Goal: Task Accomplishment & Management: Use online tool/utility

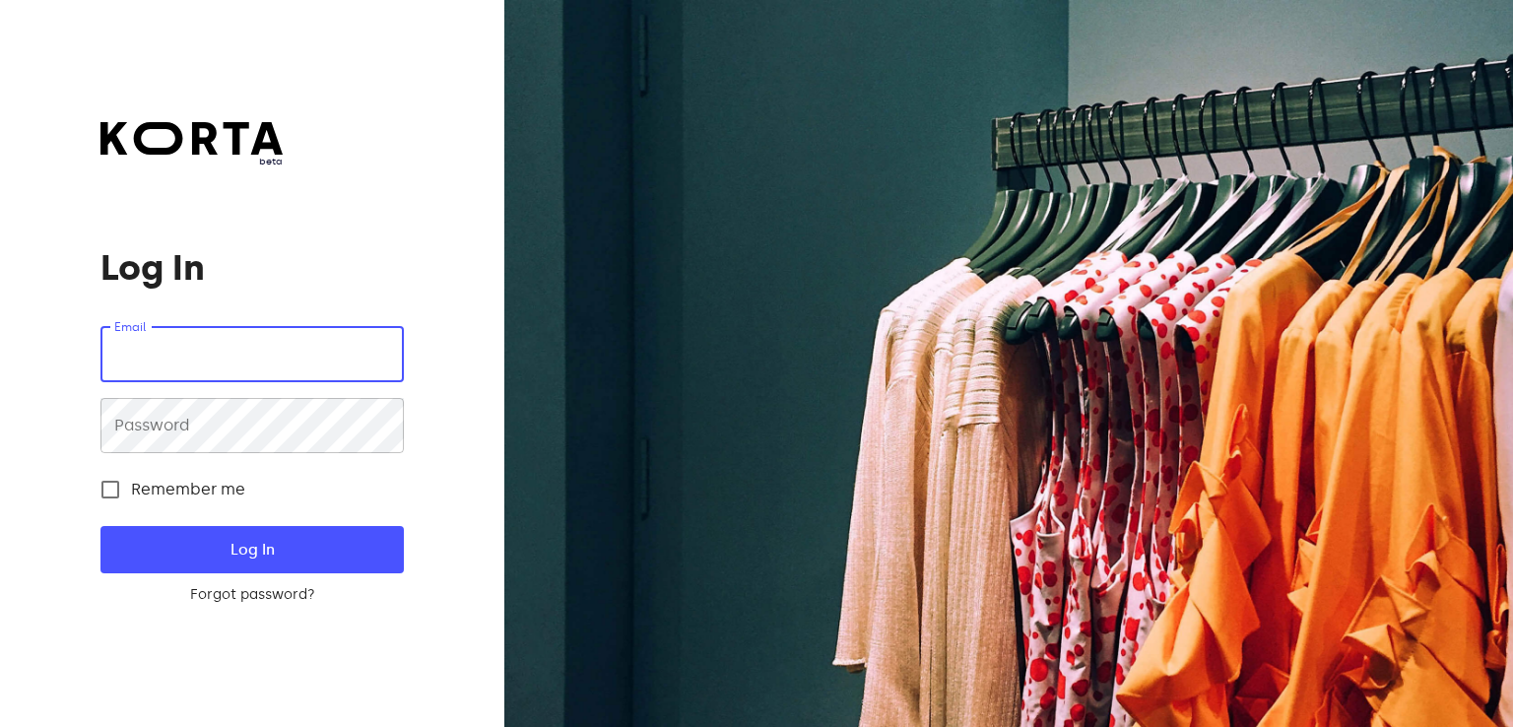
click at [189, 348] on input "email" at bounding box center [251, 354] width 302 height 55
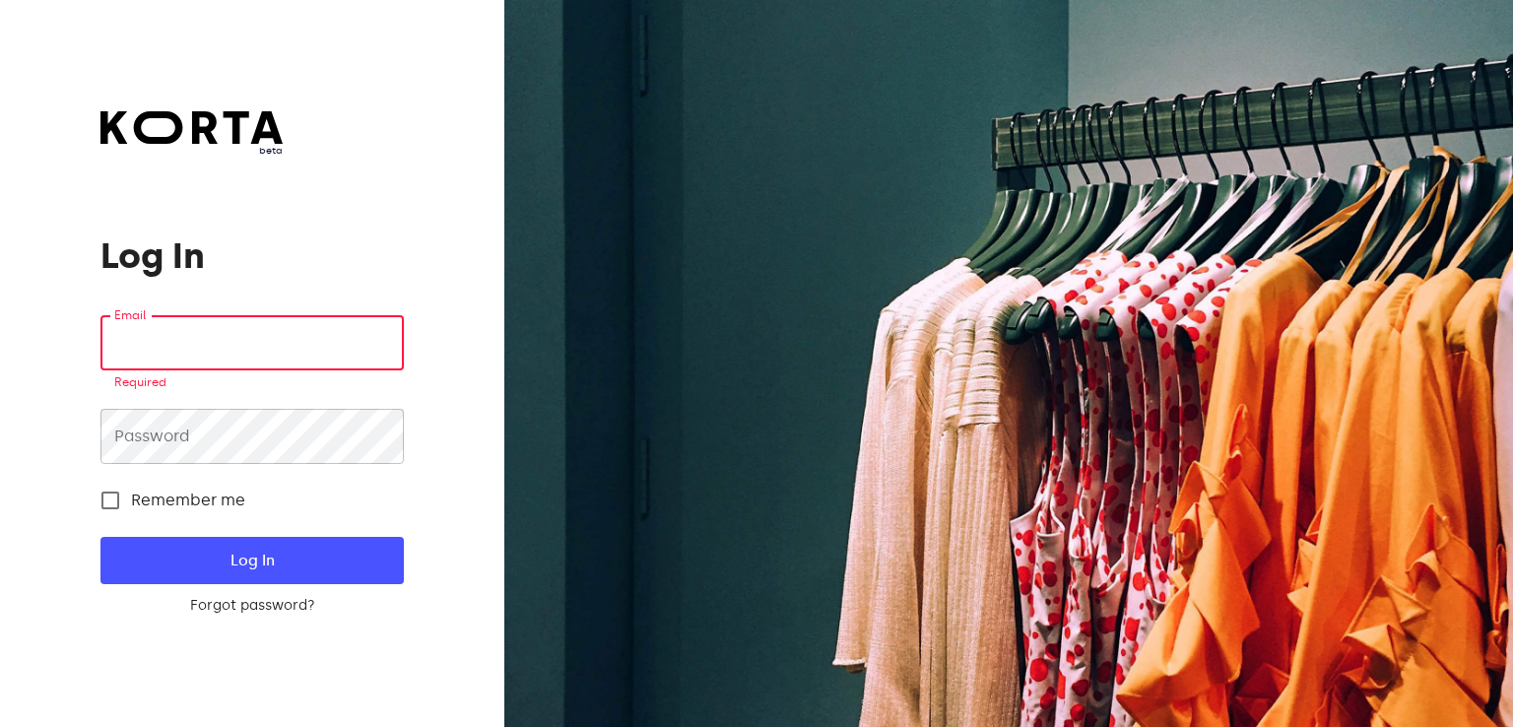
type input "141"
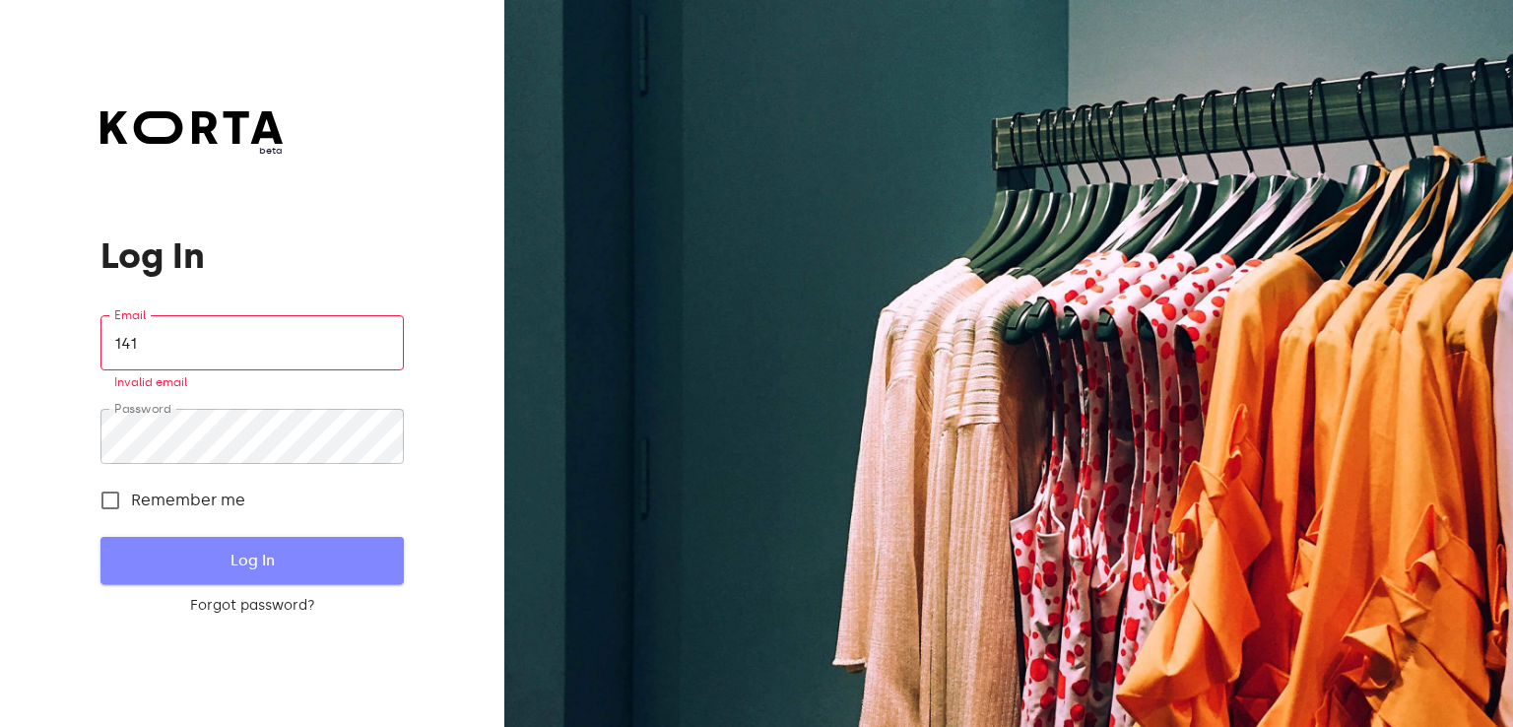
click at [318, 555] on span "Log In" at bounding box center [251, 561] width 239 height 26
click at [274, 562] on span "Log In" at bounding box center [251, 561] width 239 height 26
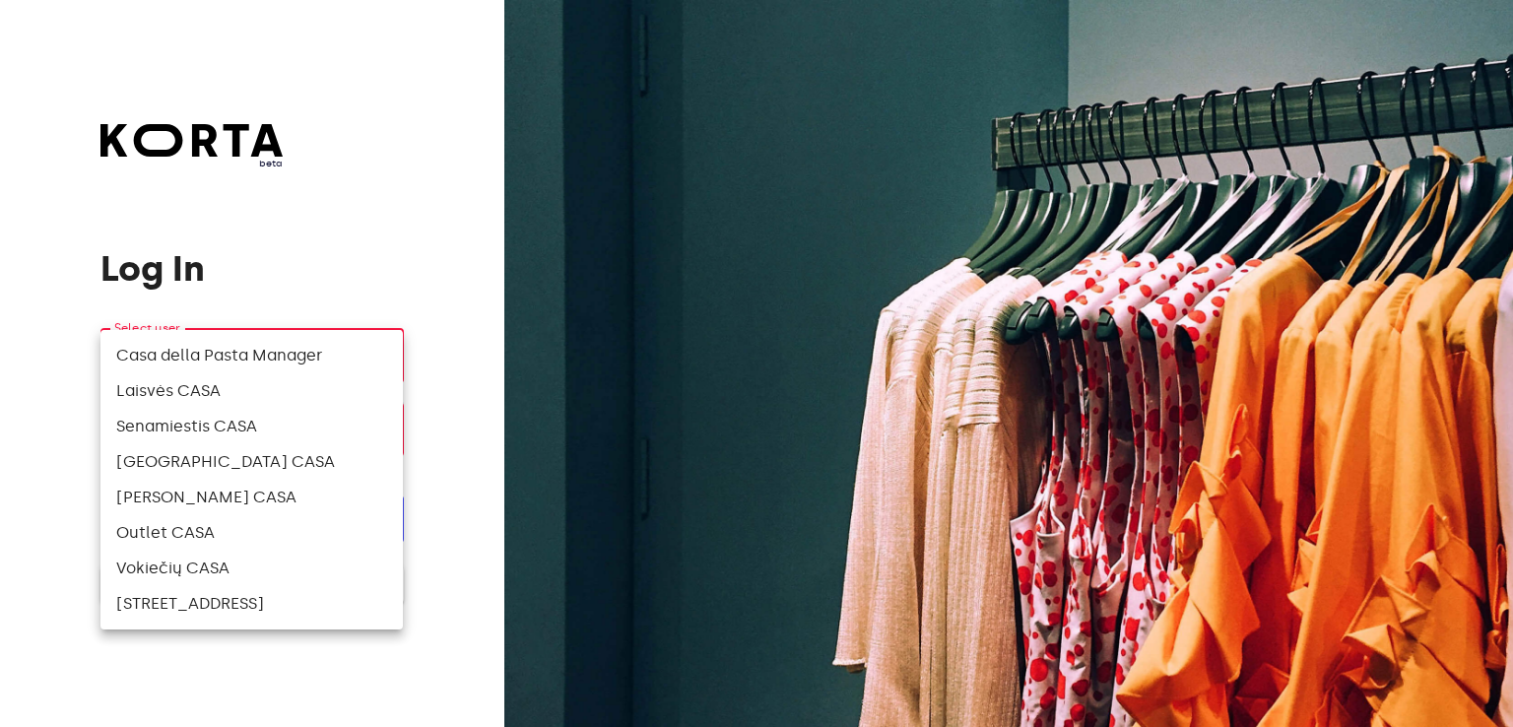
click at [193, 360] on body "beta Log In Select user ​ ​ ​ Enter your pin Log In Log In with e-mail Need an …" at bounding box center [756, 363] width 1513 height 727
click at [186, 605] on li "[STREET_ADDRESS]" at bounding box center [251, 603] width 302 height 35
type input "141"
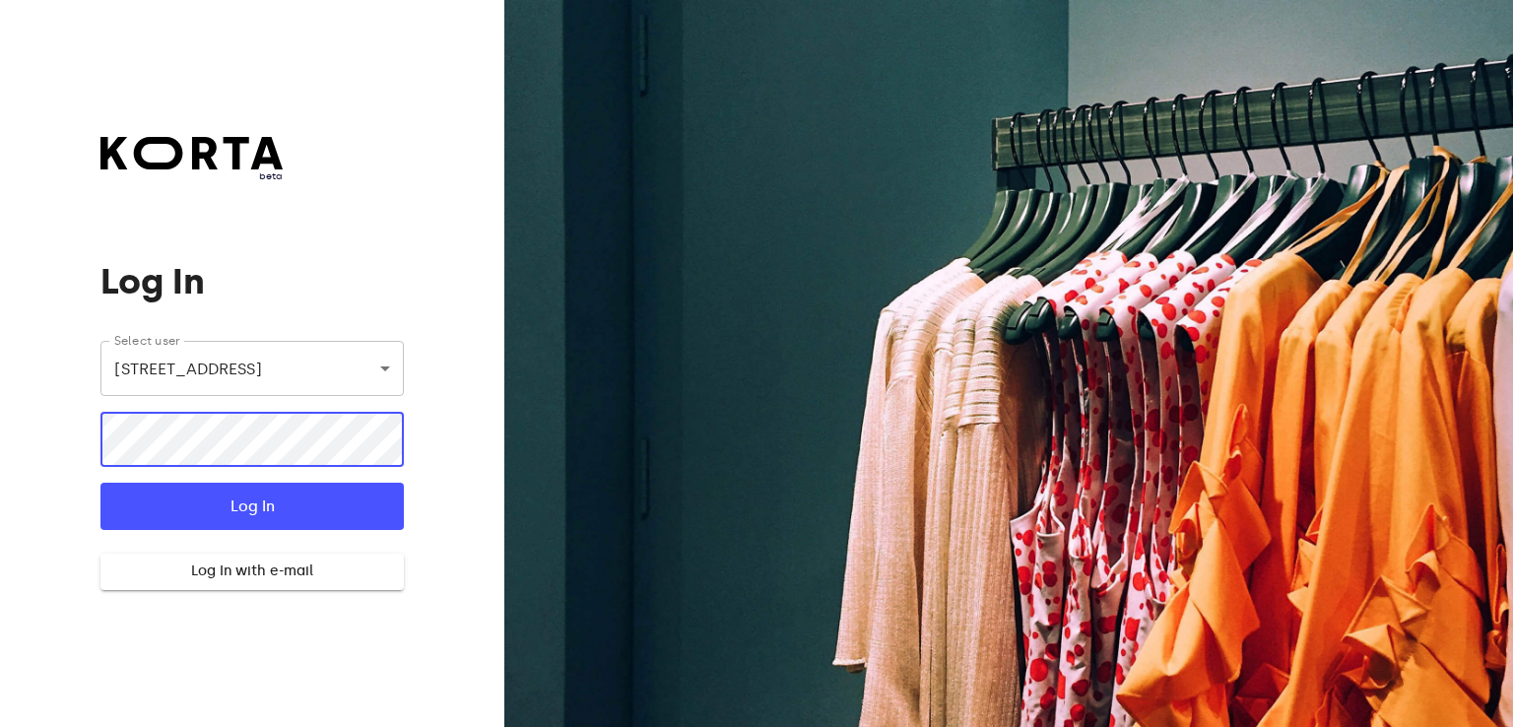
click at [100, 483] on button "Log In" at bounding box center [251, 506] width 302 height 47
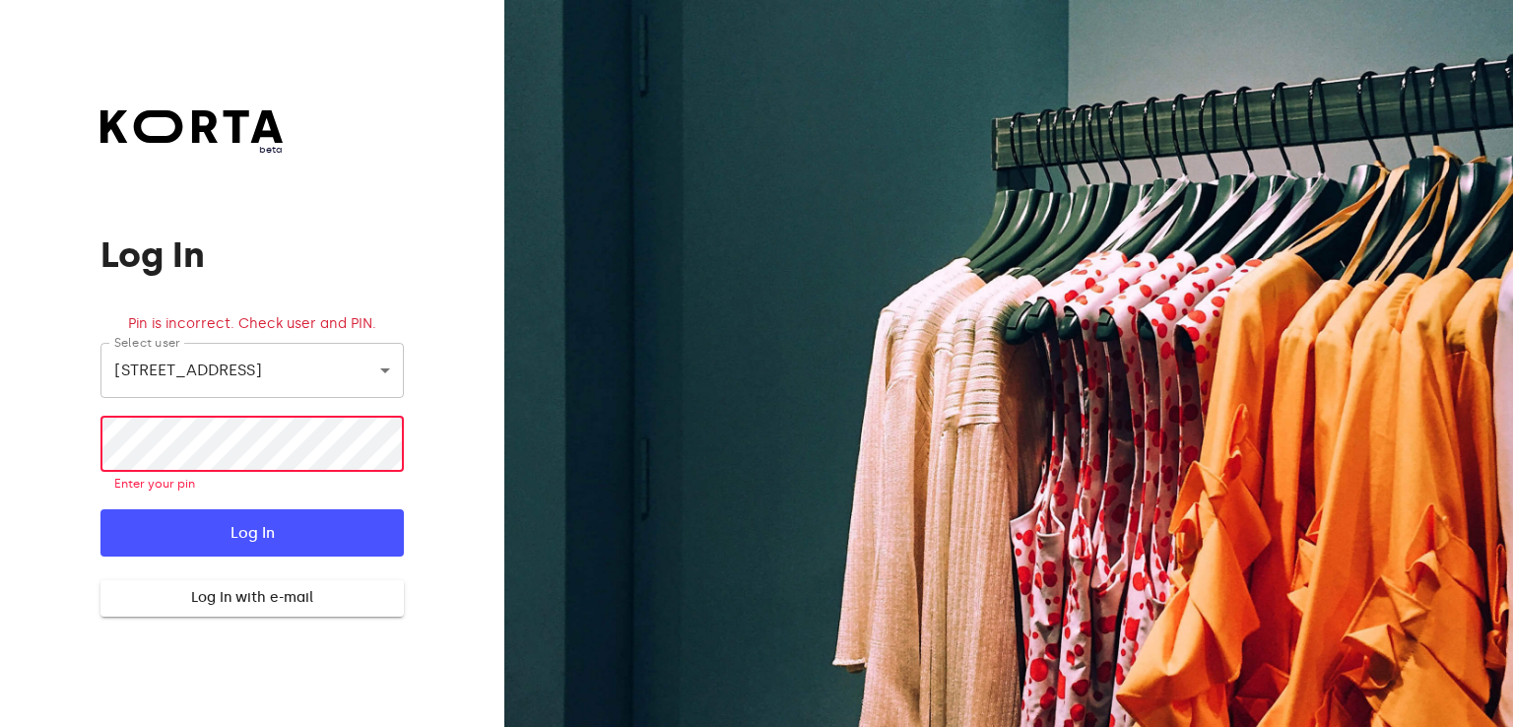
click at [284, 593] on form "Select user Vilniaus g. 29, Vilnius 141 ​ ​ Enter your pin Log In Log In with e…" at bounding box center [251, 480] width 302 height 274
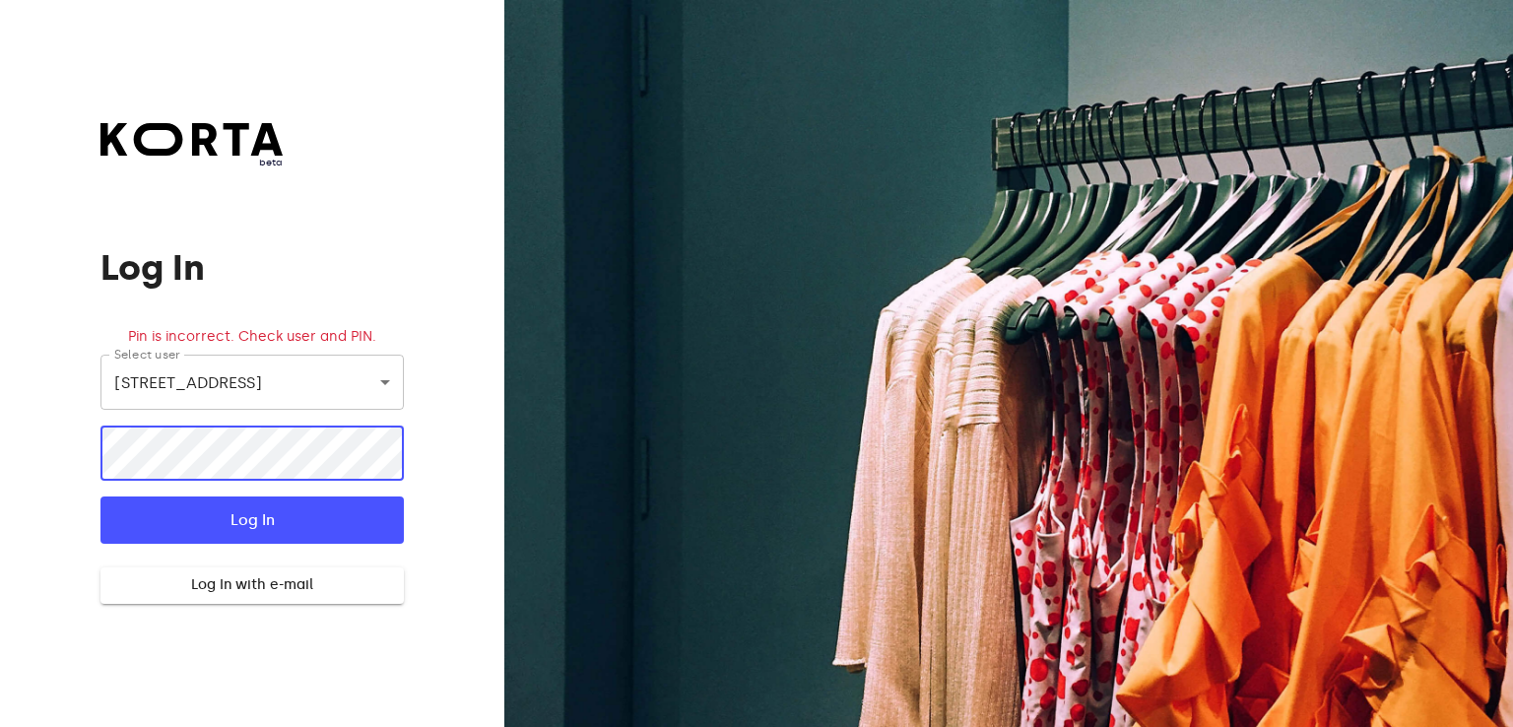
click at [100, 496] on button "Log In" at bounding box center [251, 519] width 302 height 47
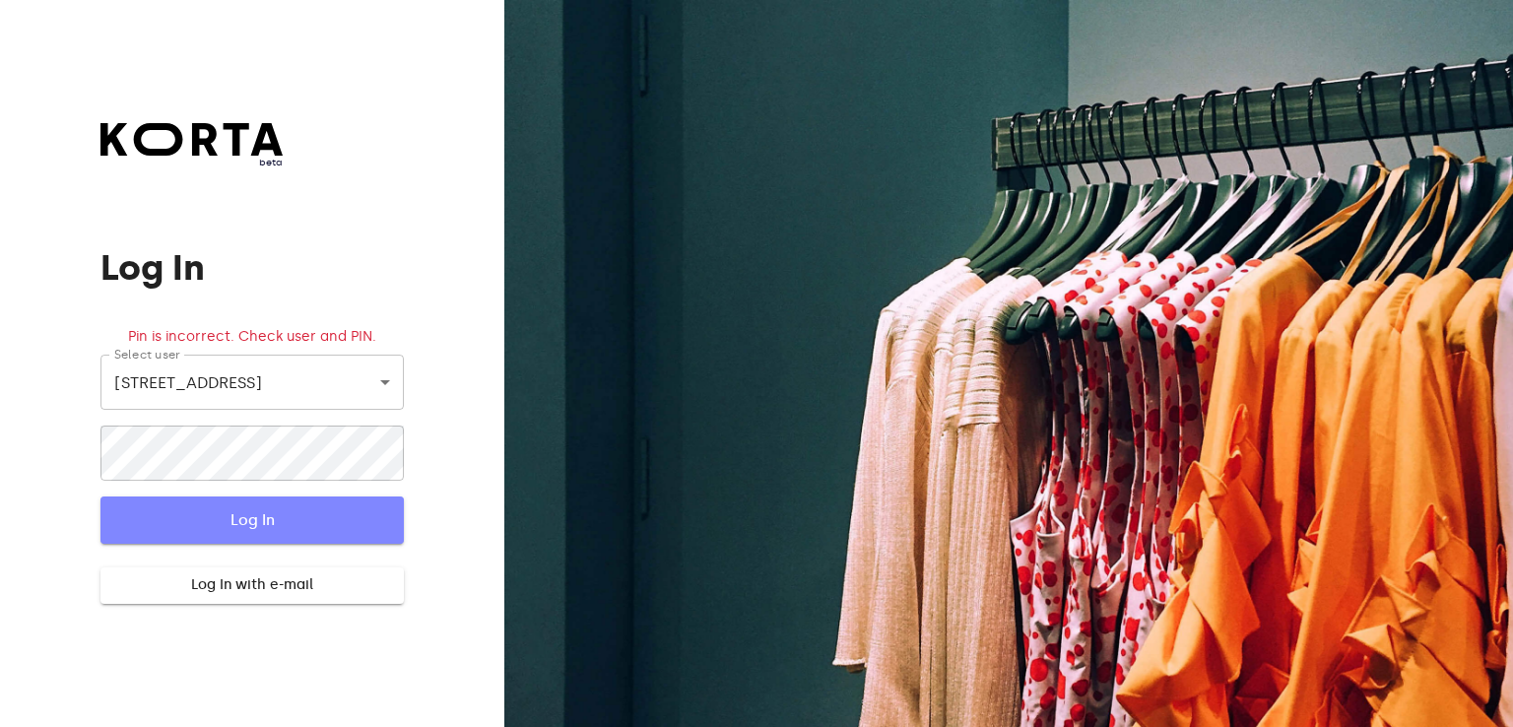
click at [261, 507] on span "Log In" at bounding box center [251, 520] width 239 height 26
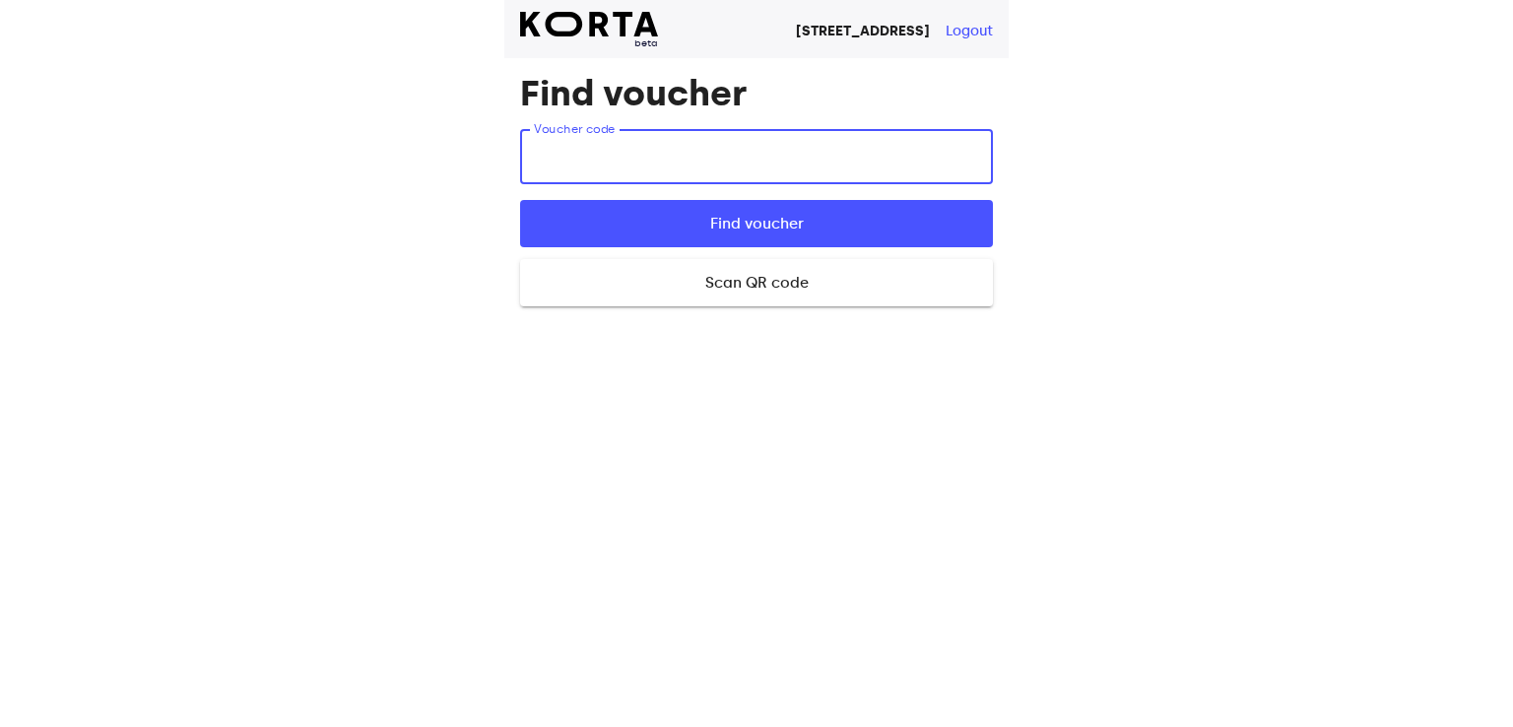
click at [619, 171] on input "text" at bounding box center [756, 156] width 473 height 55
type input "6BlCn"
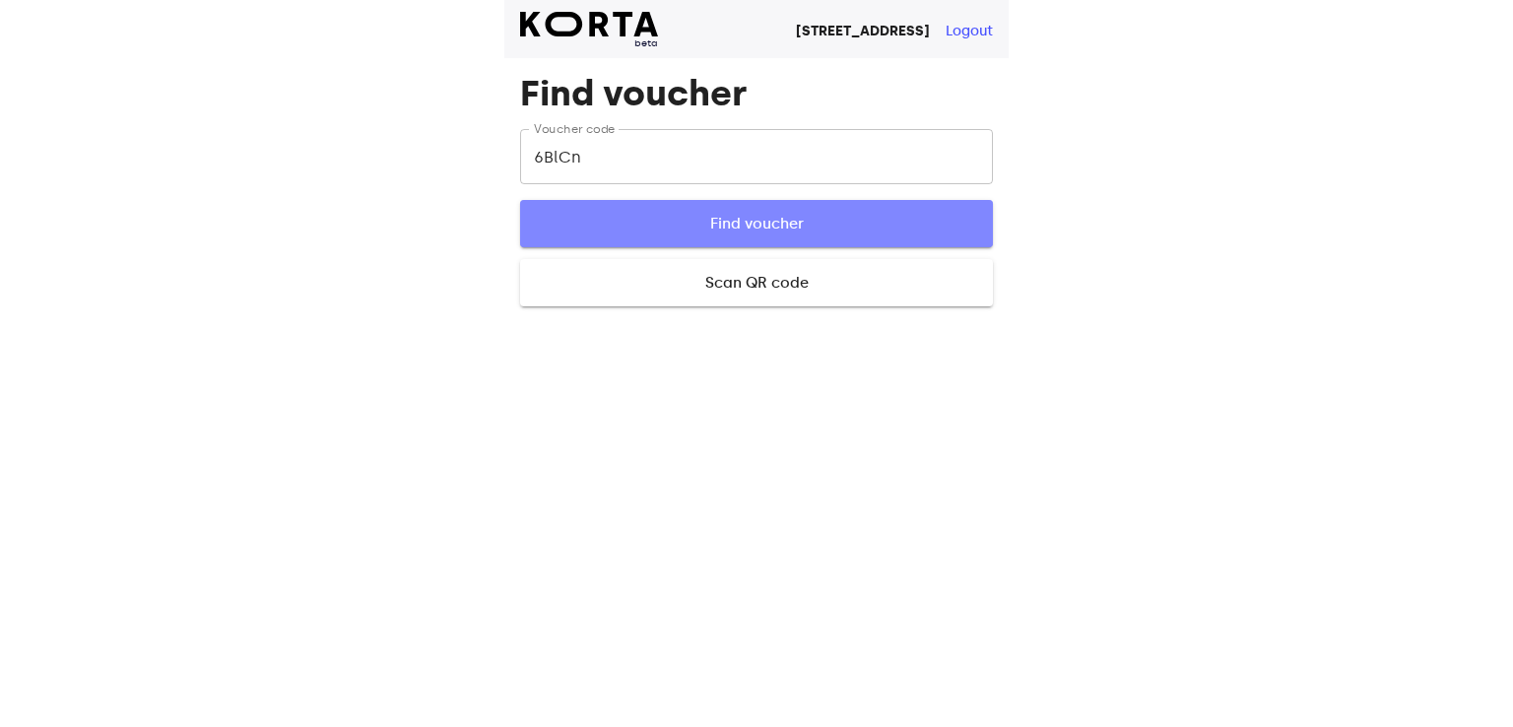
click at [704, 223] on span "Find voucher" at bounding box center [757, 224] width 410 height 26
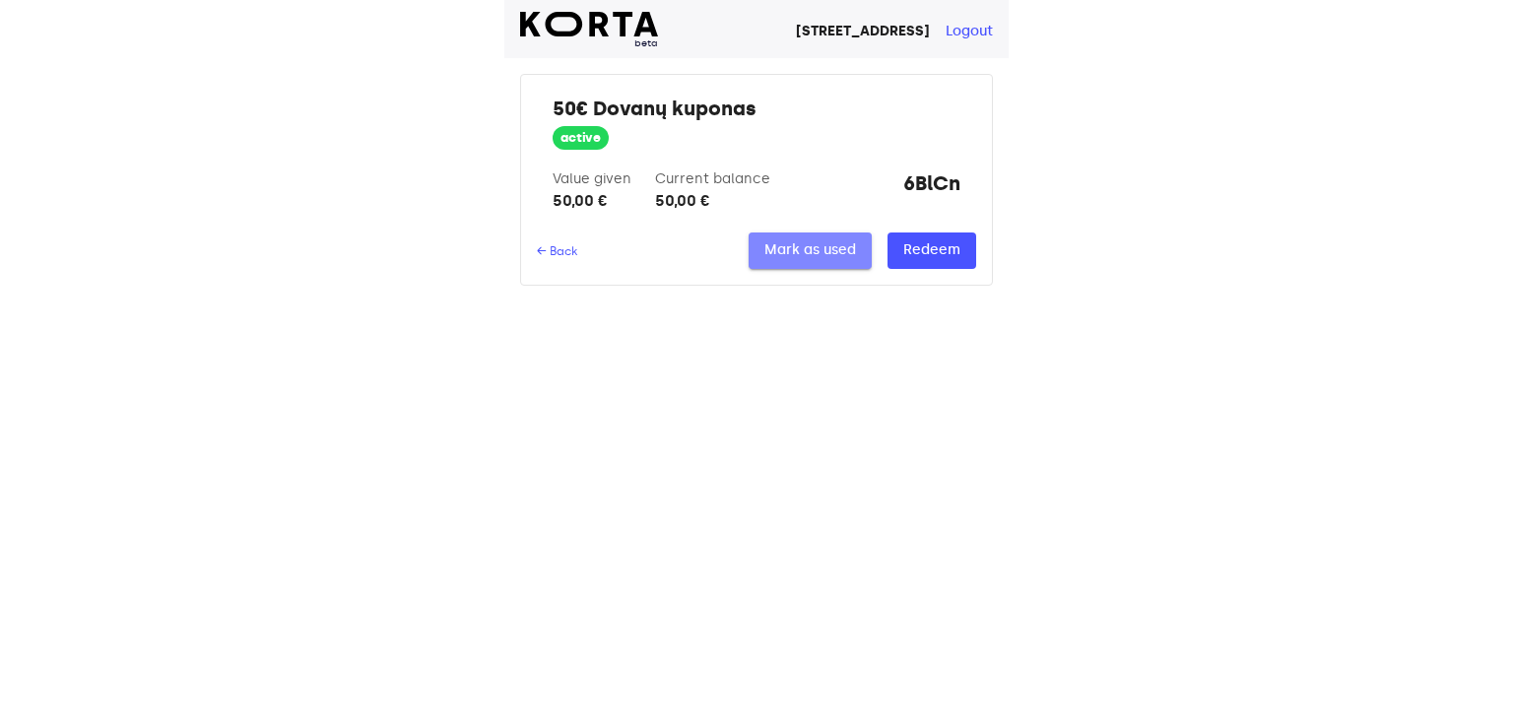
click at [822, 259] on span "Mark as used" at bounding box center [810, 250] width 92 height 25
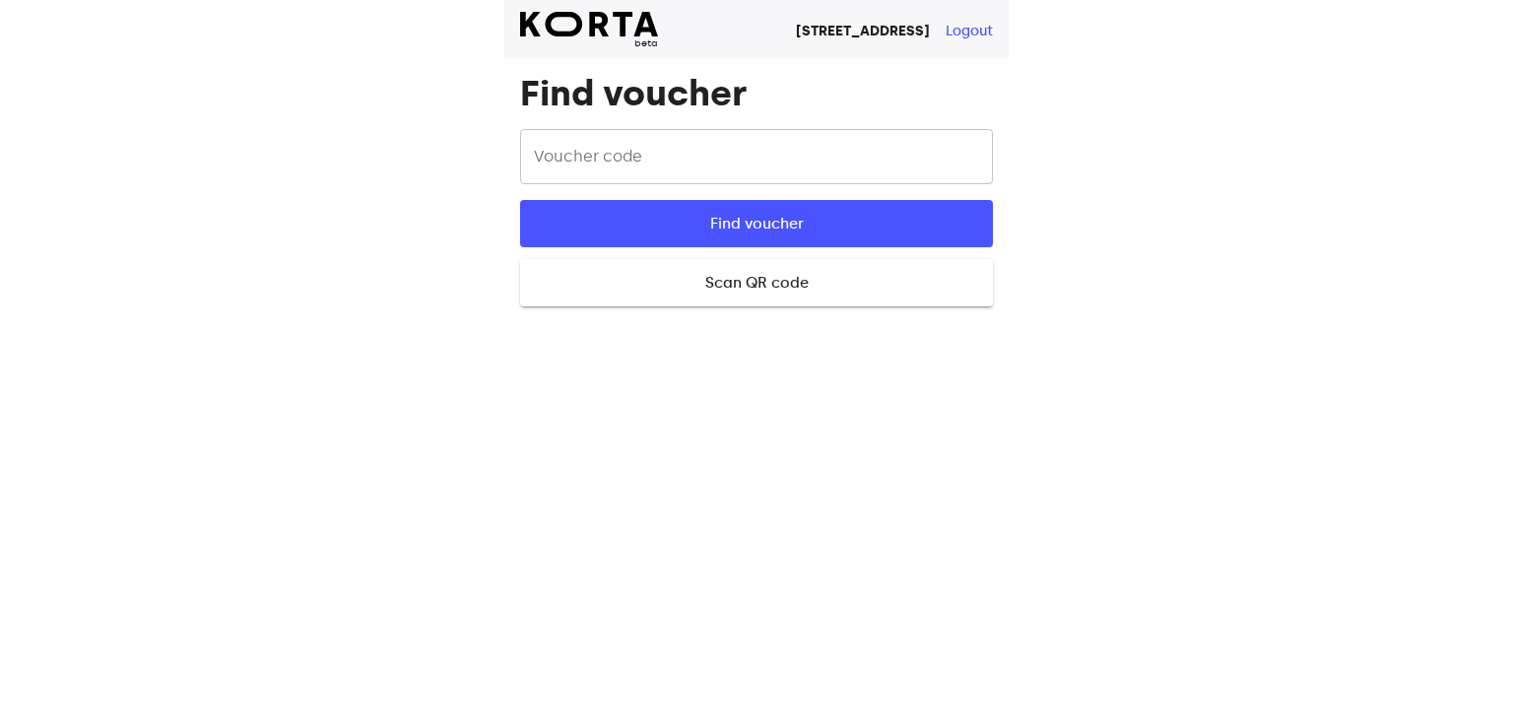
click at [1435, 139] on div "beta Vilniaus g. 29, Vilnius Logout Find voucher Voucher code Voucher code Find…" at bounding box center [756, 363] width 1513 height 727
